Goal: Find specific page/section: Find specific page/section

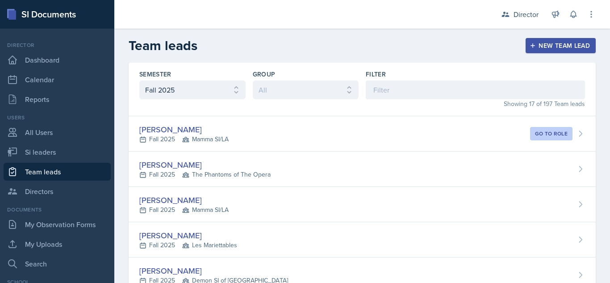
select select "2bed604d-1099-4043-b1bc-2365e8740244"
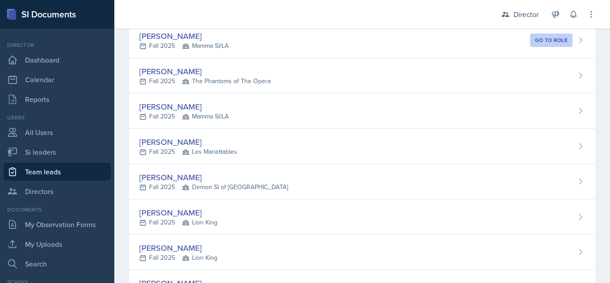
scroll to position [93, 0]
click at [47, 147] on link "Si leaders" at bounding box center [57, 152] width 107 height 18
select select "2bed604d-1099-4043-b1bc-2365e8740244"
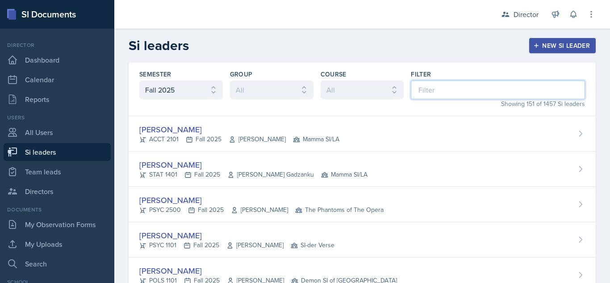
click at [451, 88] on input at bounding box center [498, 89] width 174 height 19
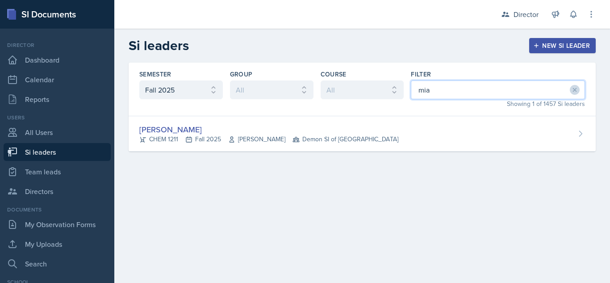
type input "mia"
click at [369, 132] on div "[PERSON_NAME]" at bounding box center [268, 129] width 259 height 12
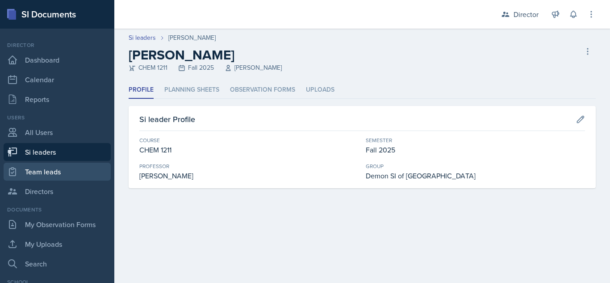
click at [51, 171] on link "Team leads" at bounding box center [57, 172] width 107 height 18
select select "2bed604d-1099-4043-b1bc-2365e8740244"
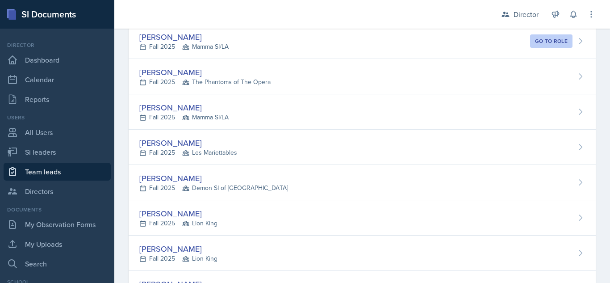
scroll to position [99, 0]
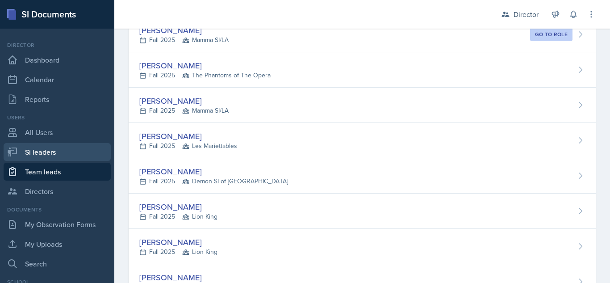
click at [38, 157] on link "Si leaders" at bounding box center [57, 152] width 107 height 18
select select "2bed604d-1099-4043-b1bc-2365e8740244"
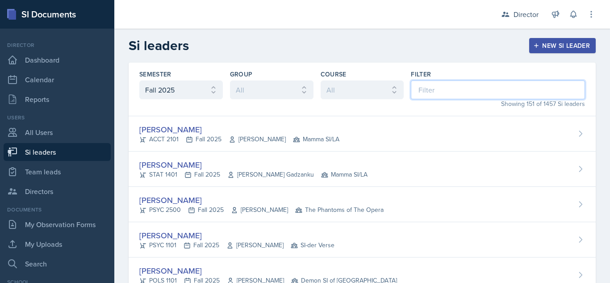
click at [459, 89] on input at bounding box center [498, 89] width 174 height 19
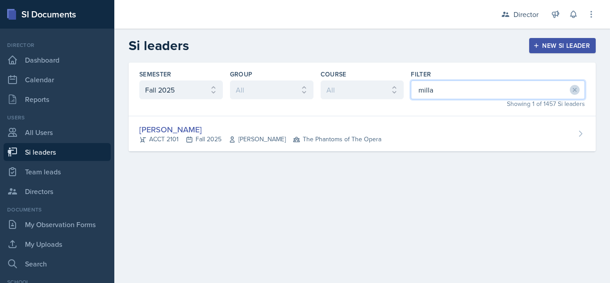
type input "milla"
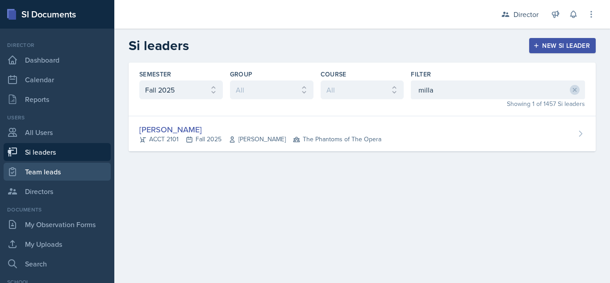
click at [32, 169] on link "Team leads" at bounding box center [57, 172] width 107 height 18
select select "2bed604d-1099-4043-b1bc-2365e8740244"
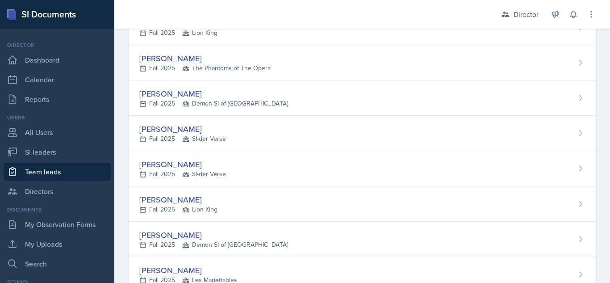
scroll to position [314, 0]
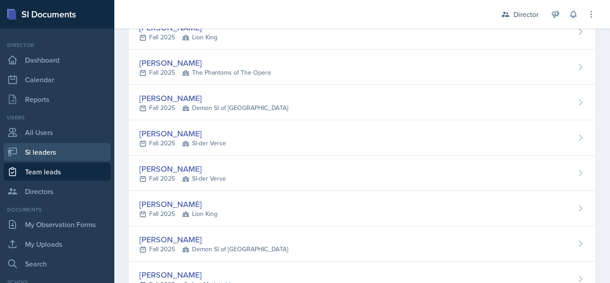
click at [34, 152] on link "Si leaders" at bounding box center [57, 152] width 107 height 18
select select "2bed604d-1099-4043-b1bc-2365e8740244"
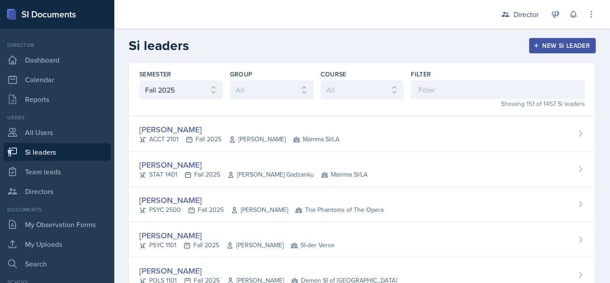
click at [495, 100] on div "Showing 151 of 1457 Si leaders" at bounding box center [498, 103] width 174 height 9
click at [495, 94] on input at bounding box center [498, 89] width 174 height 19
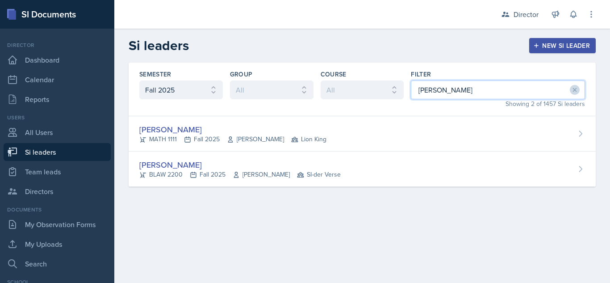
type input "[PERSON_NAME]"
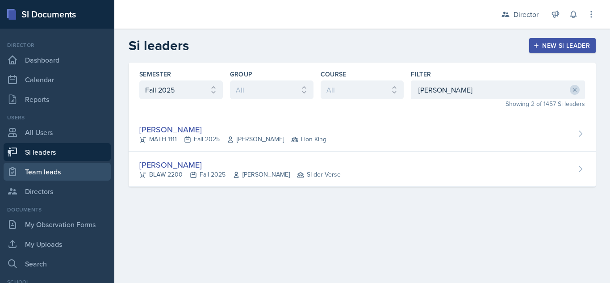
click at [66, 177] on link "Team leads" at bounding box center [57, 172] width 107 height 18
select select "2bed604d-1099-4043-b1bc-2365e8740244"
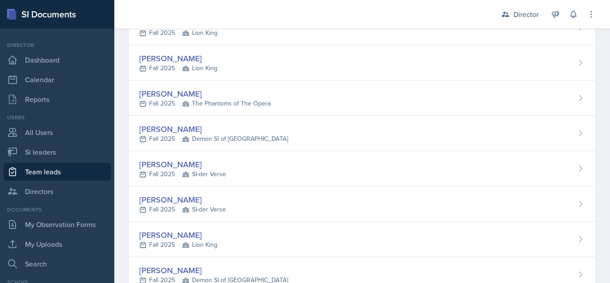
scroll to position [313, 0]
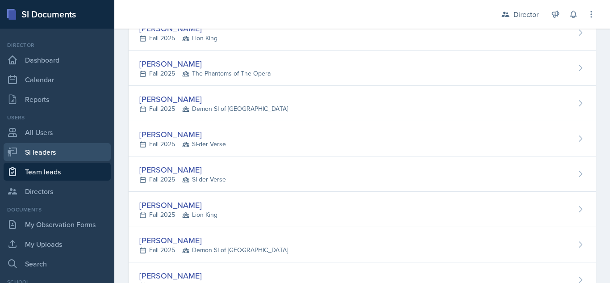
click at [75, 151] on link "Si leaders" at bounding box center [57, 152] width 107 height 18
select select "2bed604d-1099-4043-b1bc-2365e8740244"
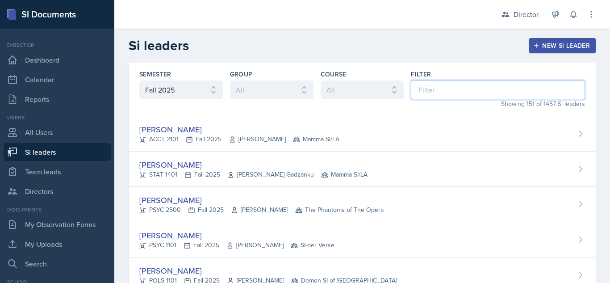
click at [437, 89] on input at bounding box center [498, 89] width 174 height 19
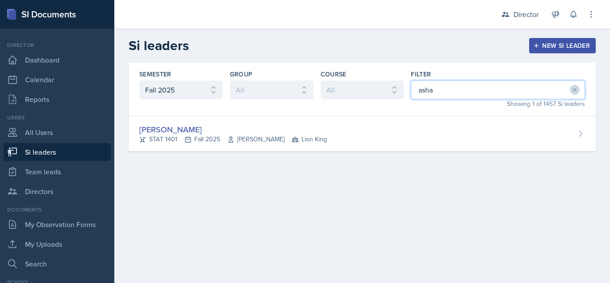
type input "asha"
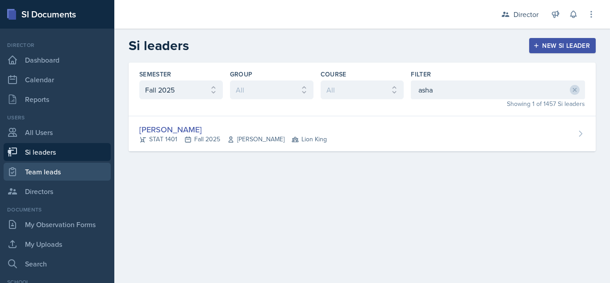
click at [39, 177] on link "Team leads" at bounding box center [57, 172] width 107 height 18
select select "2bed604d-1099-4043-b1bc-2365e8740244"
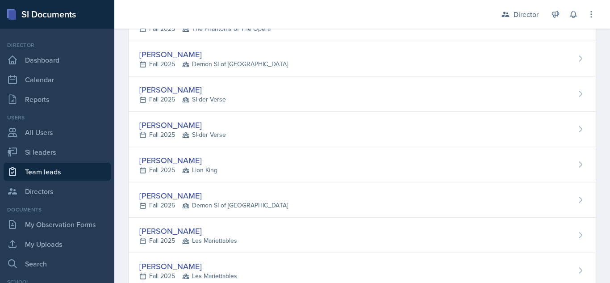
scroll to position [402, 0]
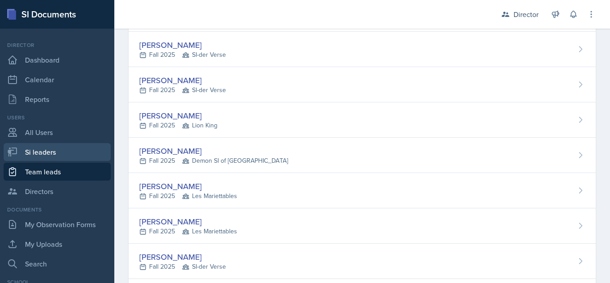
click at [53, 152] on link "Si leaders" at bounding box center [57, 152] width 107 height 18
select select "2bed604d-1099-4043-b1bc-2365e8740244"
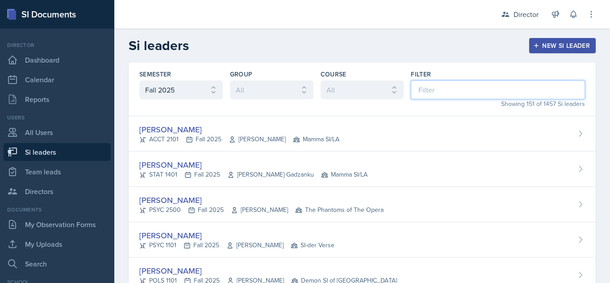
click at [472, 86] on input at bounding box center [498, 89] width 174 height 19
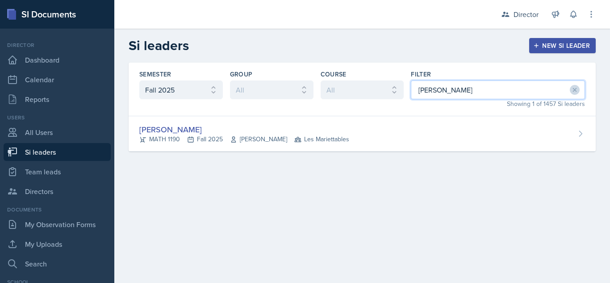
type input "[PERSON_NAME]"
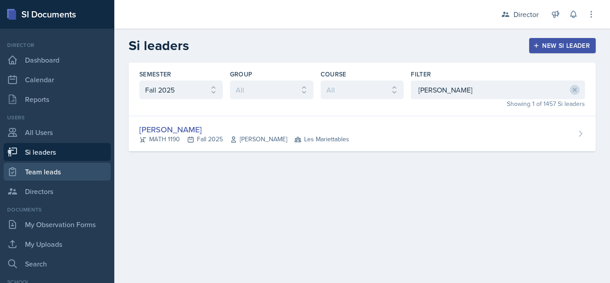
click at [83, 171] on link "Team leads" at bounding box center [57, 172] width 107 height 18
select select "2bed604d-1099-4043-b1bc-2365e8740244"
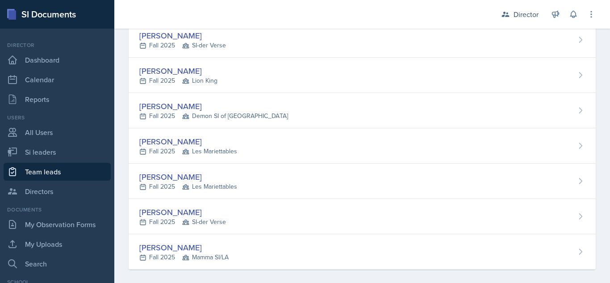
scroll to position [455, 0]
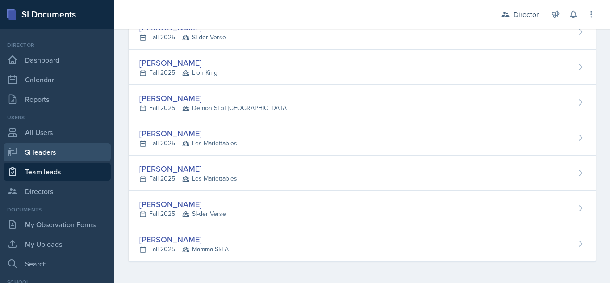
click at [37, 158] on link "Si leaders" at bounding box center [57, 152] width 107 height 18
select select "2bed604d-1099-4043-b1bc-2365e8740244"
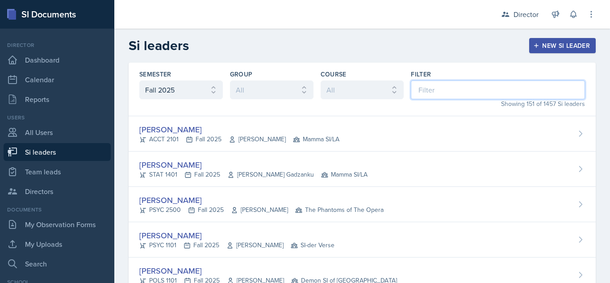
click at [478, 91] on input at bounding box center [498, 89] width 174 height 19
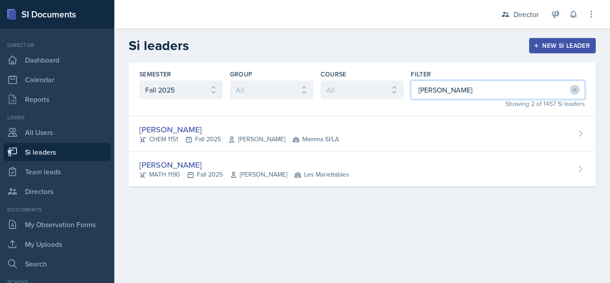
type input "[PERSON_NAME]"
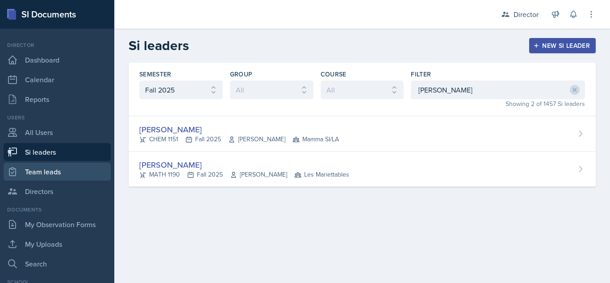
click at [83, 177] on link "Team leads" at bounding box center [57, 172] width 107 height 18
select select "2bed604d-1099-4043-b1bc-2365e8740244"
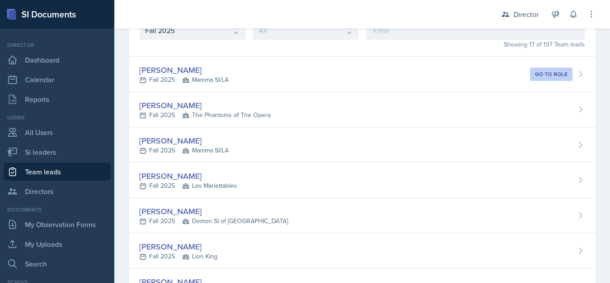
scroll to position [75, 0]
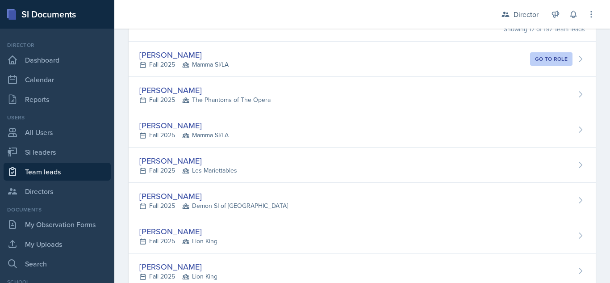
click at [177, 205] on div "Fall 2025 Demon SI of [GEOGRAPHIC_DATA]" at bounding box center [213, 205] width 149 height 9
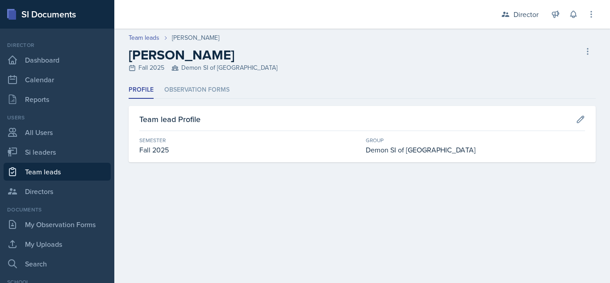
click at [38, 176] on link "Team leads" at bounding box center [57, 172] width 107 height 18
select select "2bed604d-1099-4043-b1bc-2365e8740244"
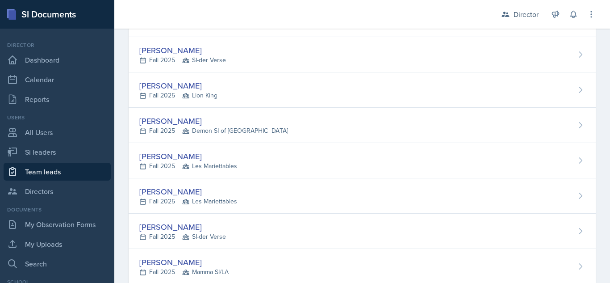
scroll to position [455, 0]
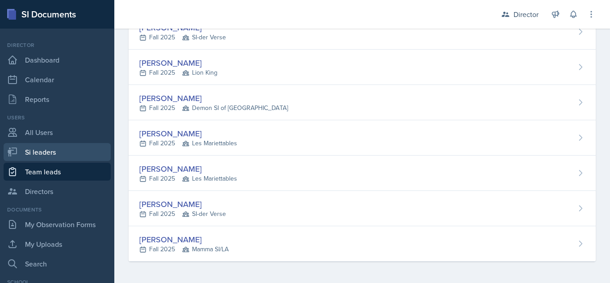
click at [78, 158] on link "Si leaders" at bounding box center [57, 152] width 107 height 18
select select "2bed604d-1099-4043-b1bc-2365e8740244"
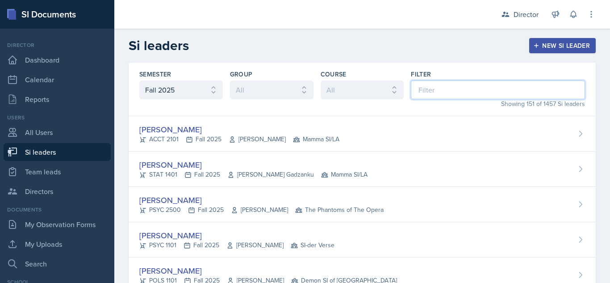
click at [459, 90] on input at bounding box center [498, 89] width 174 height 19
click at [492, 100] on div "Showing 151 of 1457 Si leaders" at bounding box center [498, 103] width 174 height 9
click at [475, 90] on input at bounding box center [498, 89] width 174 height 19
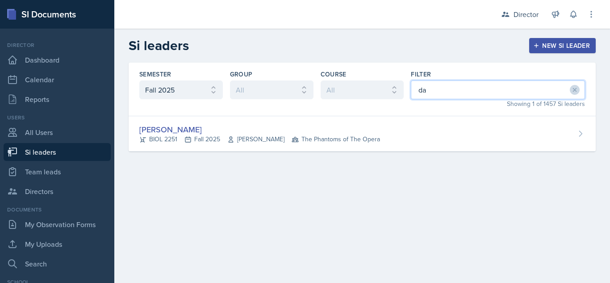
type input "d"
drag, startPoint x: 450, startPoint y: 91, endPoint x: 405, endPoint y: 91, distance: 45.1
click at [405, 91] on div "Semester All Fall 2025 Summer 2025 Spring 2025 Fall 2024 Summer 2024 Spring 202…" at bounding box center [362, 90] width 467 height 54
drag, startPoint x: 470, startPoint y: 80, endPoint x: 401, endPoint y: 88, distance: 69.1
click at [401, 88] on div "Semester All Fall 2025 Summer 2025 Spring 2025 Fall 2024 Summer 2024 Spring 202…" at bounding box center [362, 90] width 467 height 54
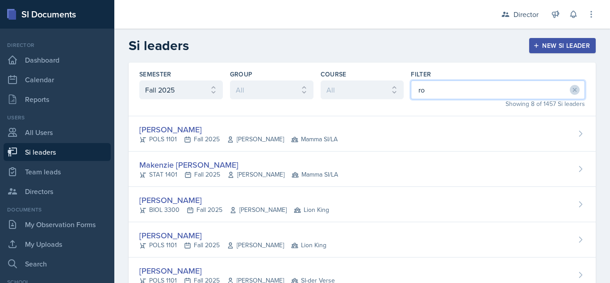
type input "r"
type input "c"
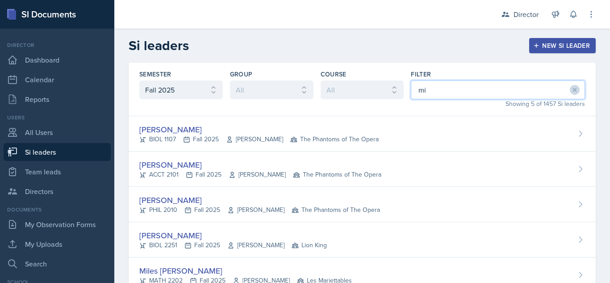
type input "m"
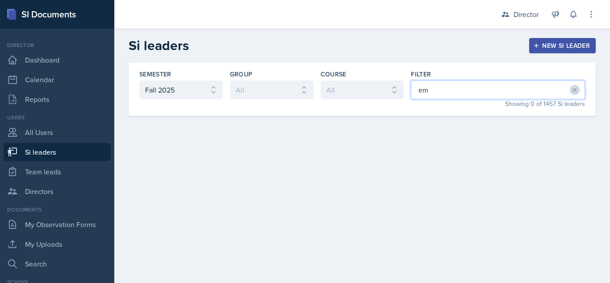
type input "e"
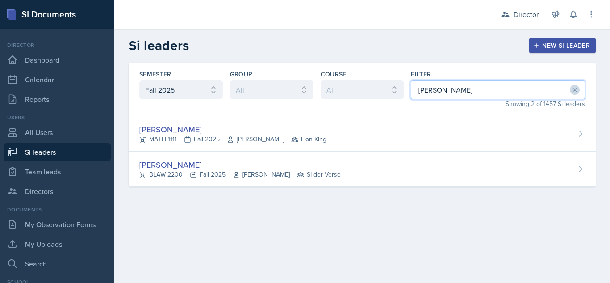
drag, startPoint x: 456, startPoint y: 96, endPoint x: 375, endPoint y: 81, distance: 82.1
click at [375, 81] on div "Semester All Fall 2025 Summer 2025 Spring 2025 Fall 2024 Summer 2024 Spring 202…" at bounding box center [362, 90] width 467 height 54
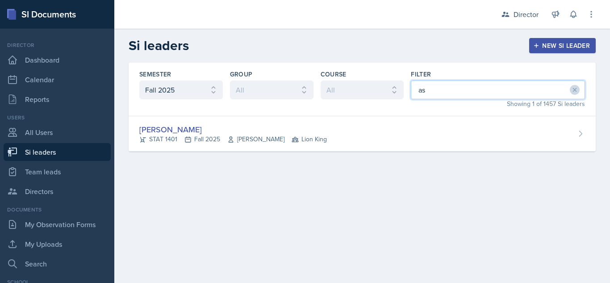
type input "a"
drag, startPoint x: 446, startPoint y: 89, endPoint x: 398, endPoint y: 91, distance: 47.8
click at [398, 91] on div "Semester All Fall 2025 Summer 2025 Spring 2025 Fall 2024 Summer 2024 Spring 202…" at bounding box center [362, 90] width 467 height 54
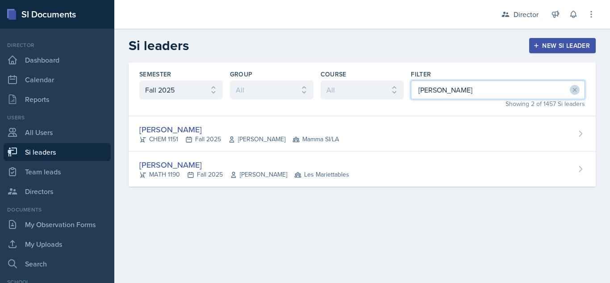
drag, startPoint x: 441, startPoint y: 82, endPoint x: 373, endPoint y: 88, distance: 68.6
click at [373, 88] on div "Semester All Fall 2025 Summer 2025 Spring 2025 Fall 2024 Summer 2024 Spring 202…" at bounding box center [362, 90] width 467 height 54
type input "r"
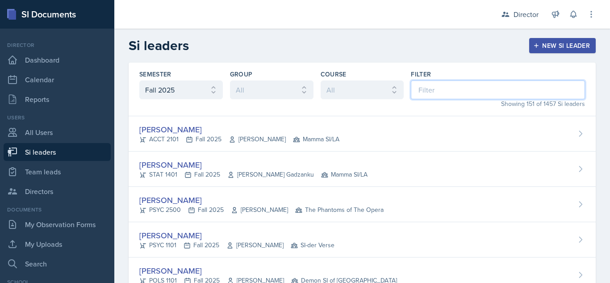
click at [470, 85] on input at bounding box center [498, 89] width 174 height 19
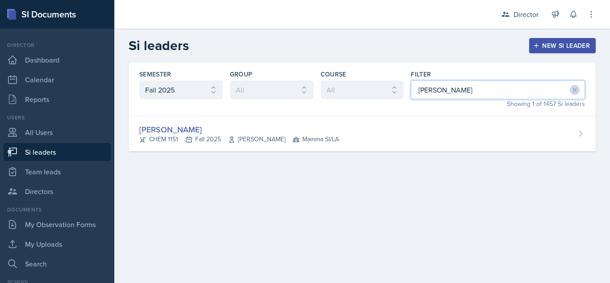
drag, startPoint x: 473, startPoint y: 95, endPoint x: 400, endPoint y: 83, distance: 74.2
click at [400, 83] on div "Semester All Fall 2025 Summer 2025 Spring 2025 Fall 2024 Summer 2024 Spring 202…" at bounding box center [362, 90] width 467 height 54
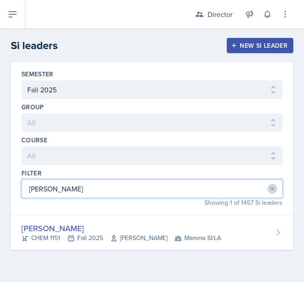
click at [184, 193] on input "[PERSON_NAME]" at bounding box center [151, 189] width 261 height 19
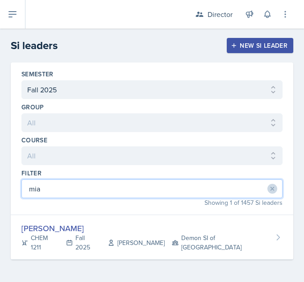
click at [190, 193] on input "mia" at bounding box center [151, 189] width 261 height 19
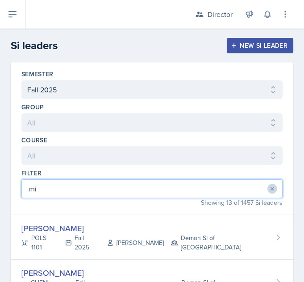
type input "m"
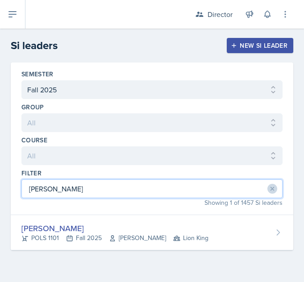
click at [201, 186] on input "[PERSON_NAME]" at bounding box center [151, 189] width 261 height 19
click at [222, 188] on input "[PERSON_NAME]" at bounding box center [151, 189] width 261 height 19
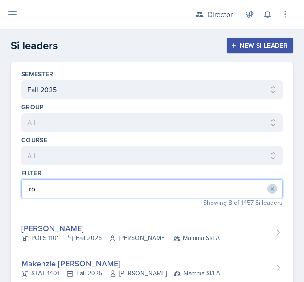
type input "r"
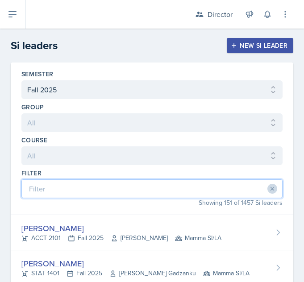
type input "a"
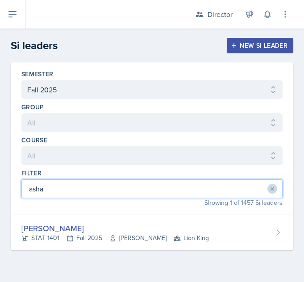
type input "asha"
click at [268, 191] on button at bounding box center [273, 189] width 10 height 10
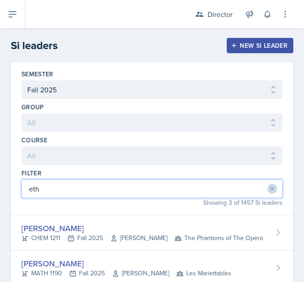
click at [225, 187] on input "eth" at bounding box center [151, 189] width 261 height 19
type input "e"
type input "[PERSON_NAME]"
